Goal: Task Accomplishment & Management: Manage account settings

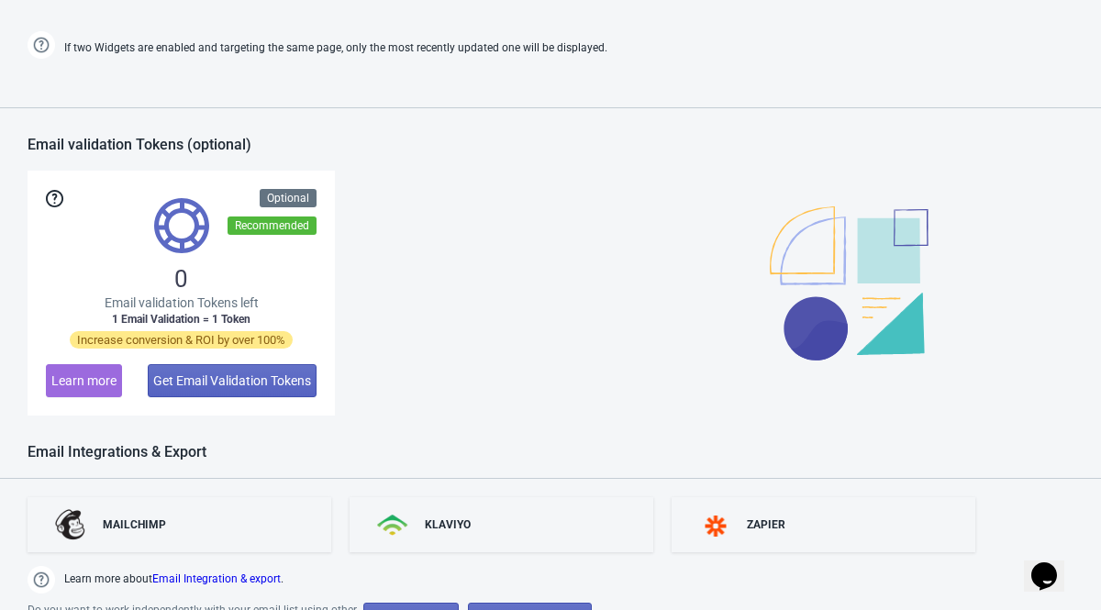
scroll to position [1243, 0]
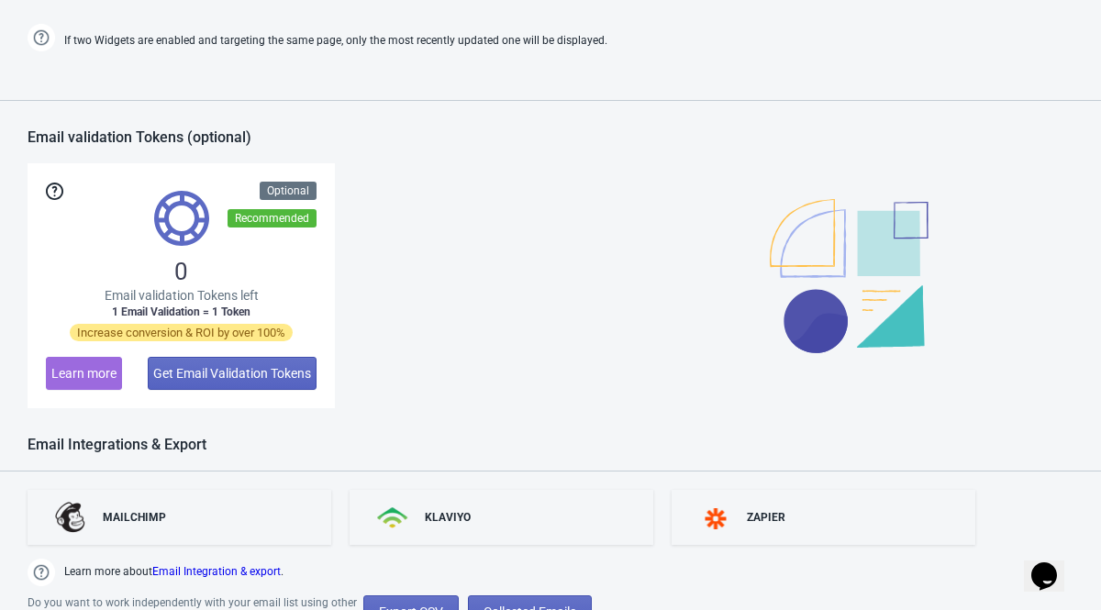
click at [178, 260] on span "0" at bounding box center [181, 271] width 14 height 29
click at [172, 226] on img at bounding box center [181, 218] width 55 height 55
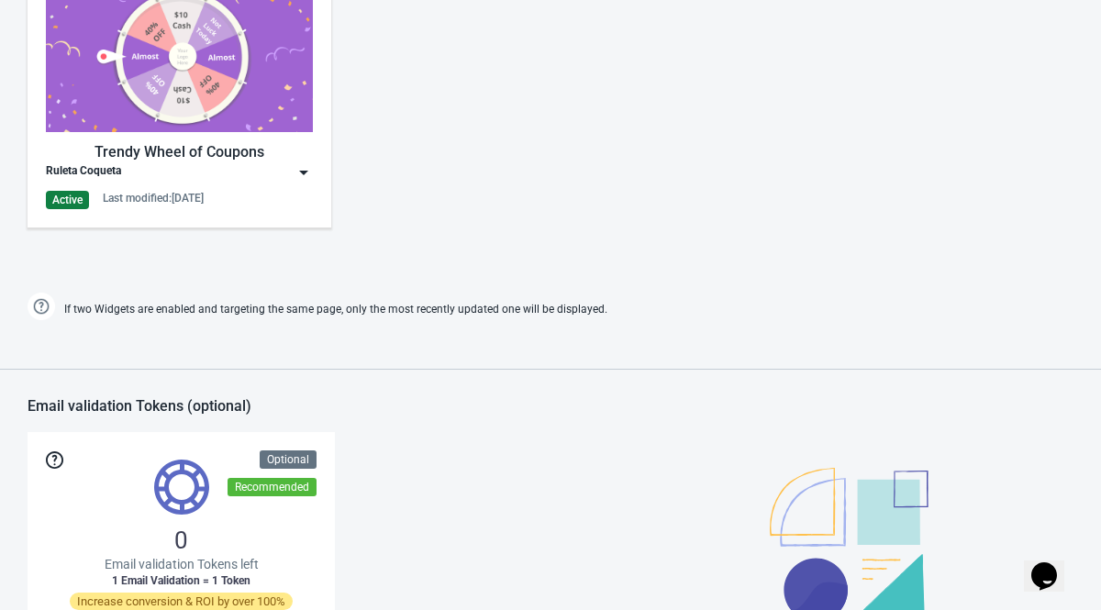
scroll to position [941, 0]
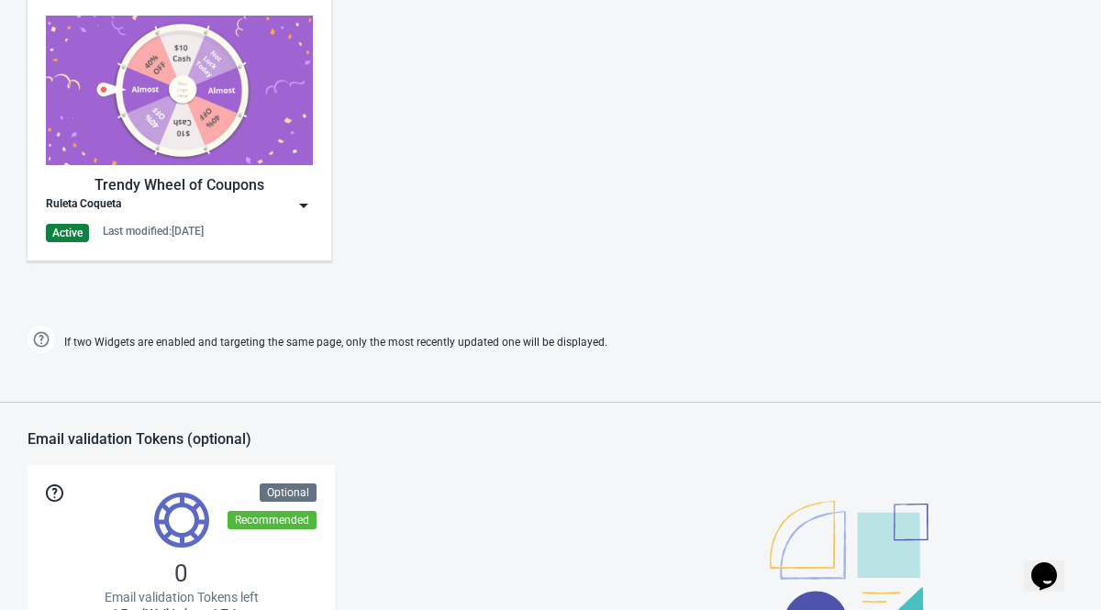
click at [297, 201] on img at bounding box center [304, 205] width 18 height 18
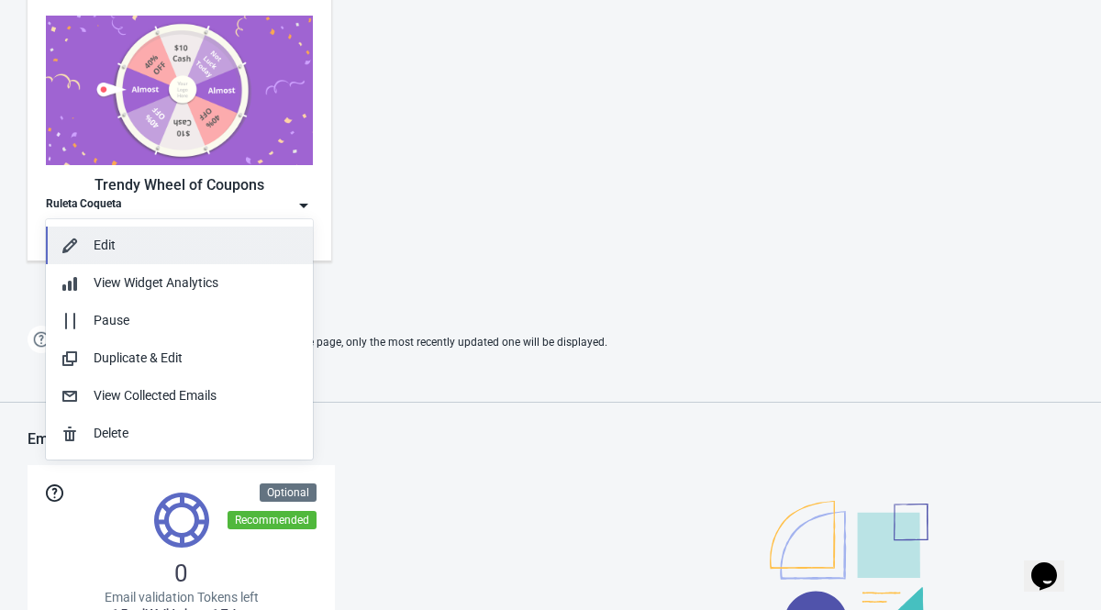
click at [212, 245] on div "Edit" at bounding box center [196, 245] width 205 height 19
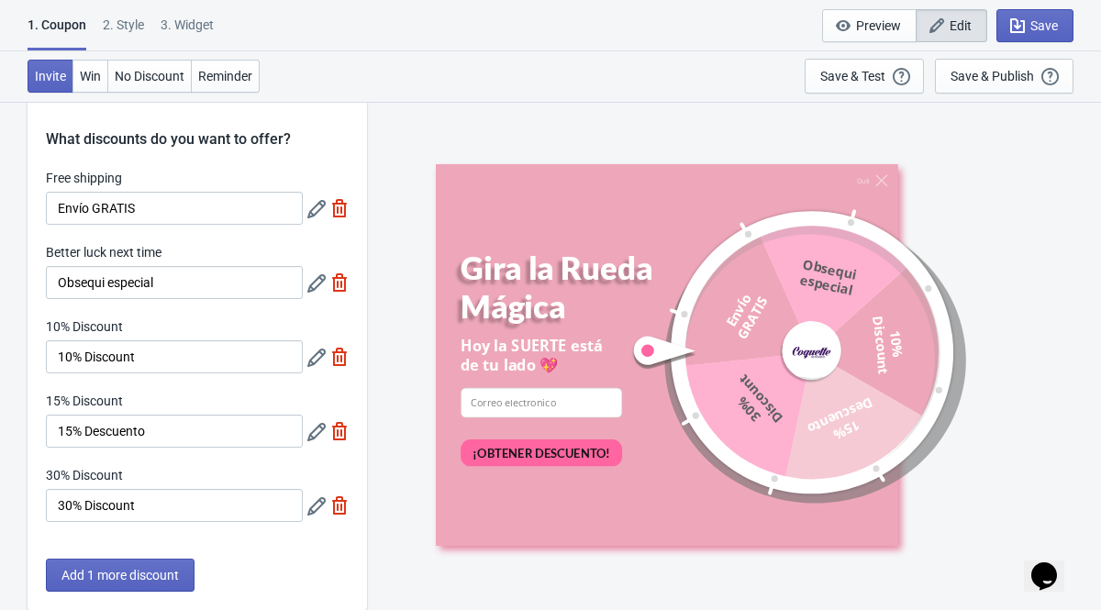
scroll to position [30, 0]
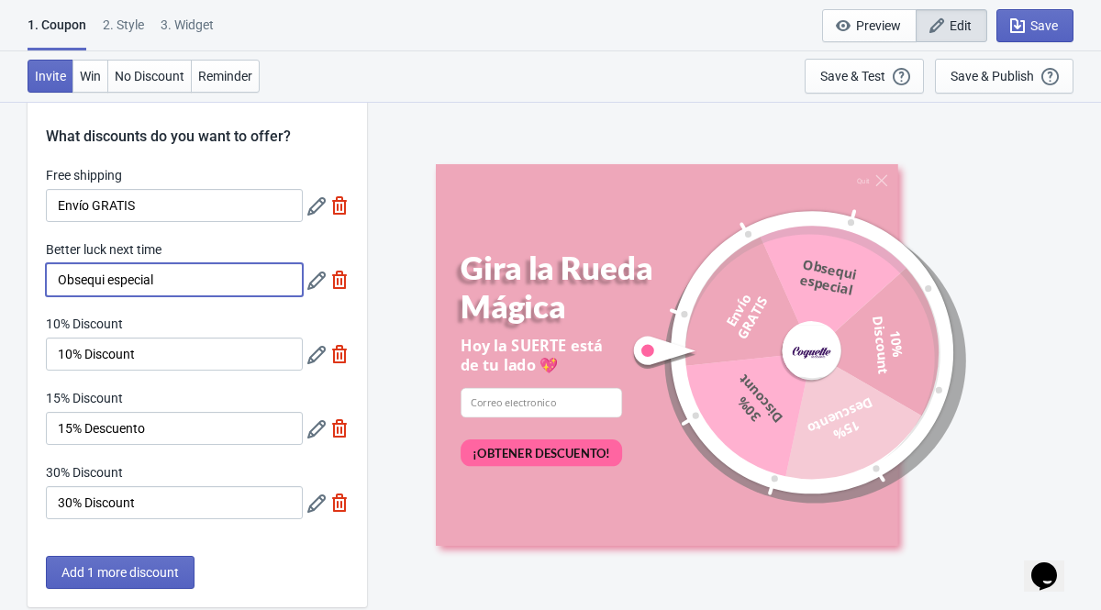
click at [107, 276] on input "Obsequi especial" at bounding box center [174, 279] width 257 height 33
type input "Obsequio especial"
click at [384, 236] on div "Quit [PERSON_NAME] Mágica Hoy la SUERTE está de tu lado 💖 email-input ¡OBTENER …" at bounding box center [734, 355] width 716 height 509
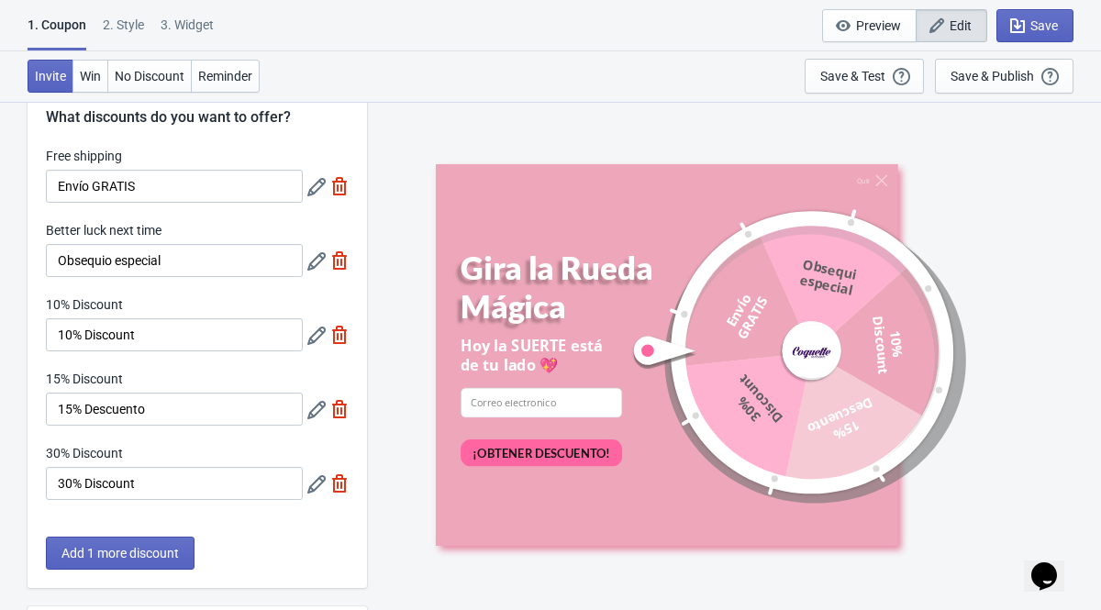
scroll to position [51, 0]
click at [1031, 19] on span "Save" at bounding box center [1045, 25] width 28 height 15
